Goal: Information Seeking & Learning: Learn about a topic

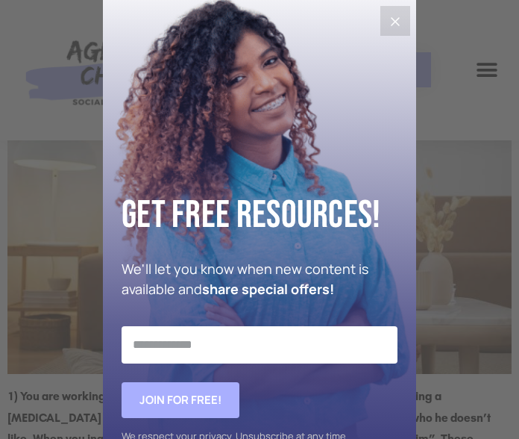
click at [391, 26] on icon "Close" at bounding box center [395, 22] width 18 height 18
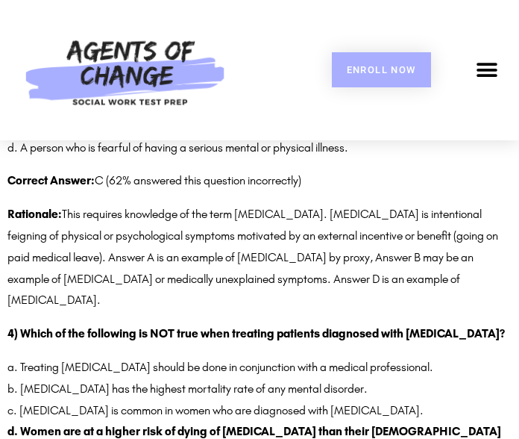
scroll to position [2957, 0]
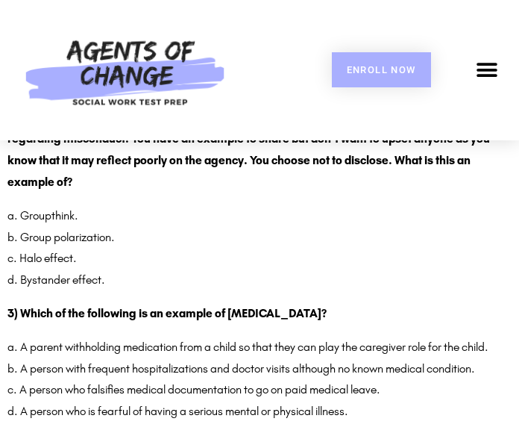
scroll to position [1392, 0]
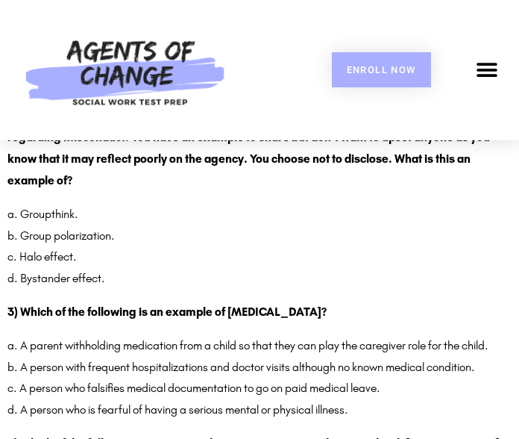
click at [116, 234] on p "a. Groupthink. b. Group polarization. c. Halo effect. d. Bystander effect." at bounding box center [259, 247] width 504 height 86
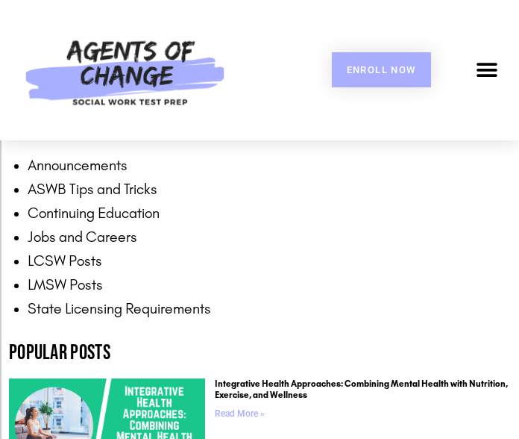
scroll to position [5507, 0]
